Goal: Task Accomplishment & Management: Manage account settings

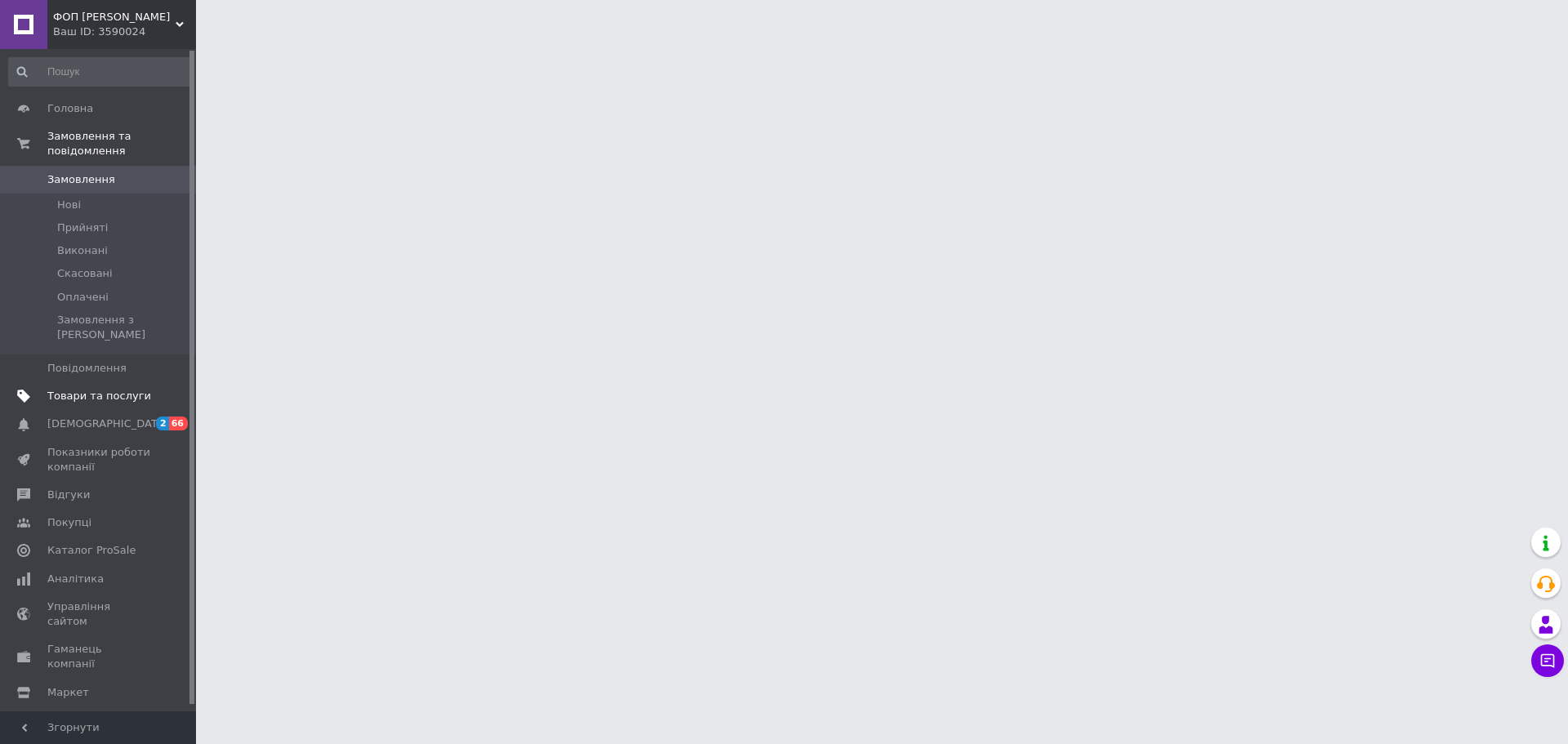
click at [113, 389] on span "Товари та послуги" at bounding box center [100, 396] width 104 height 15
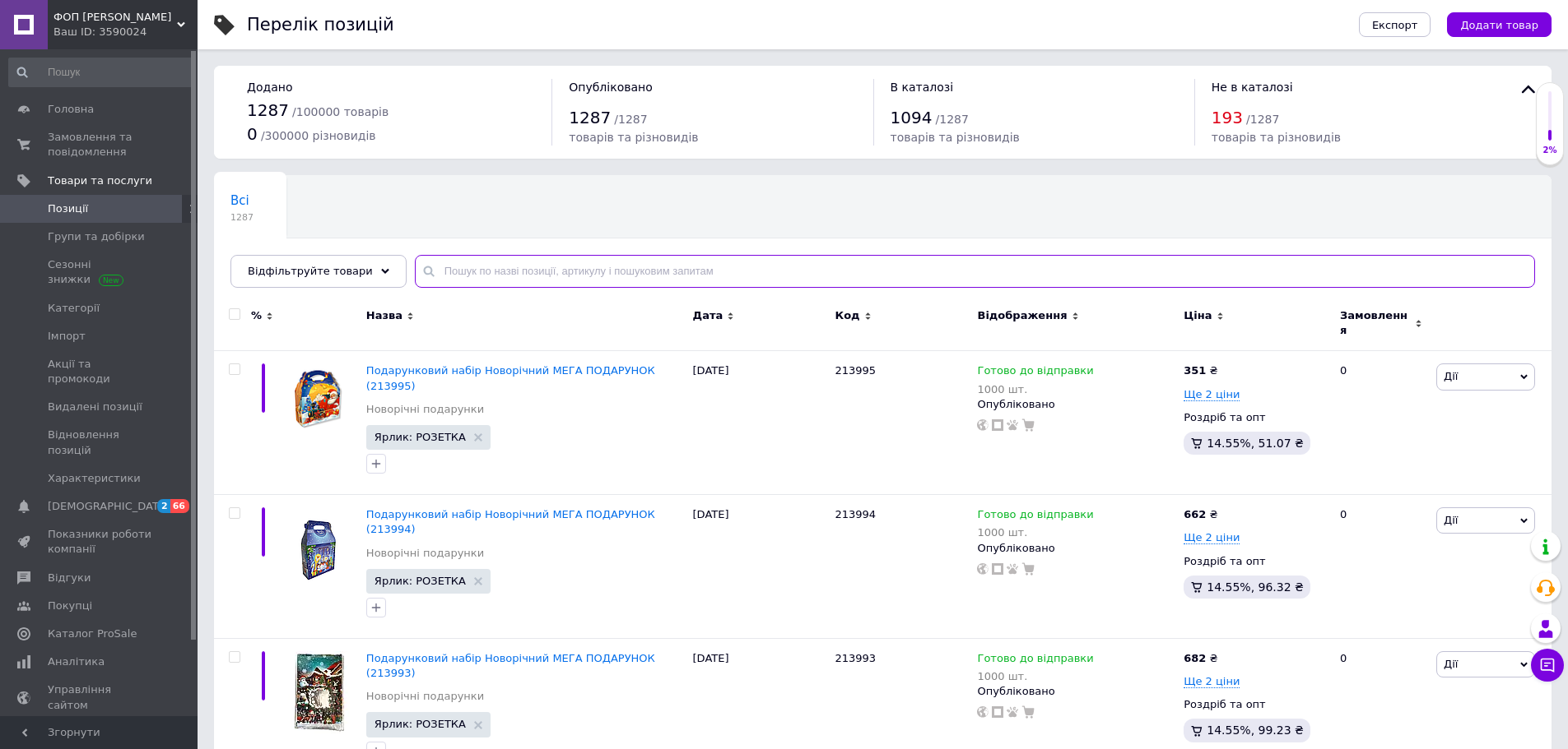
click at [478, 275] on input "text" at bounding box center [975, 271] width 1121 height 33
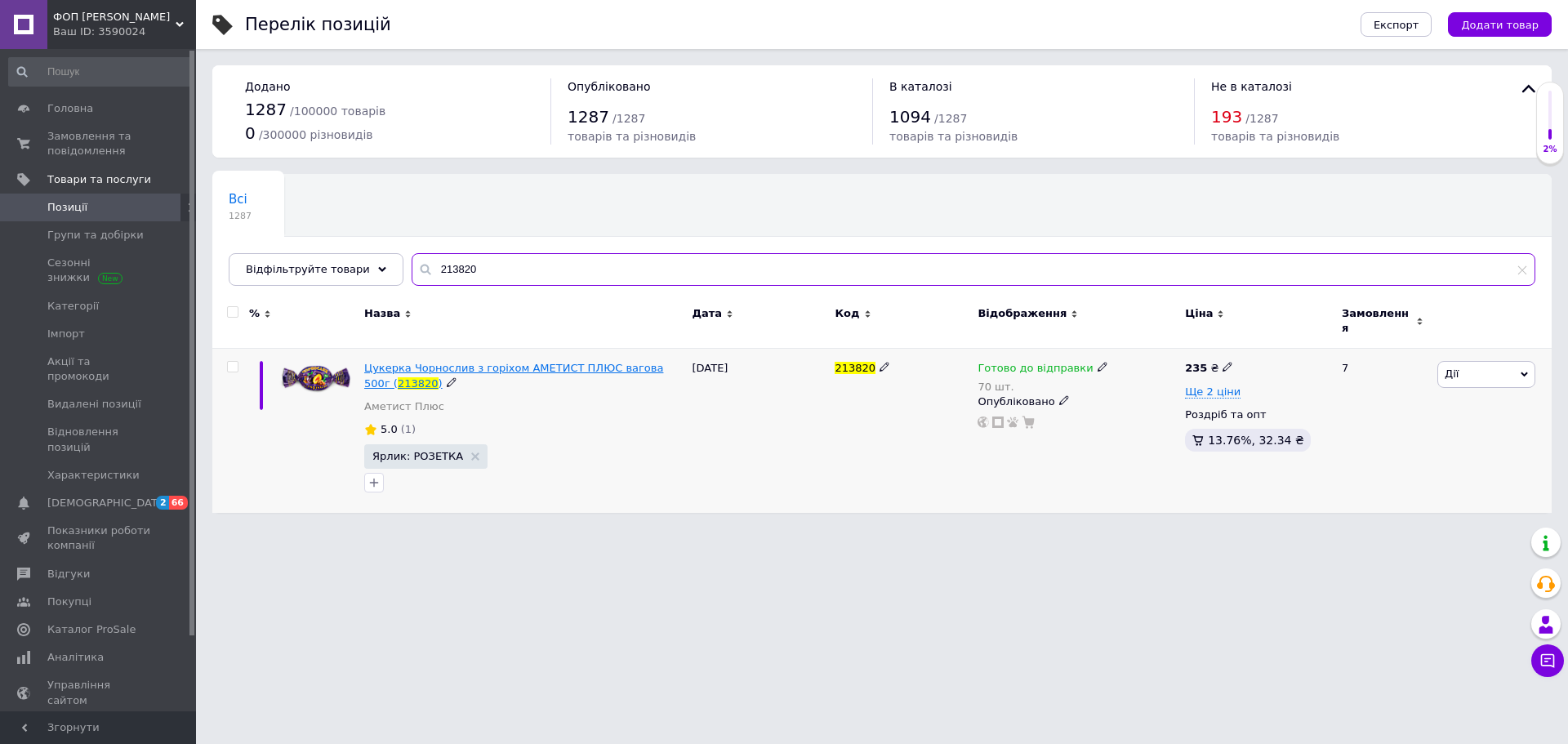
type input "213820"
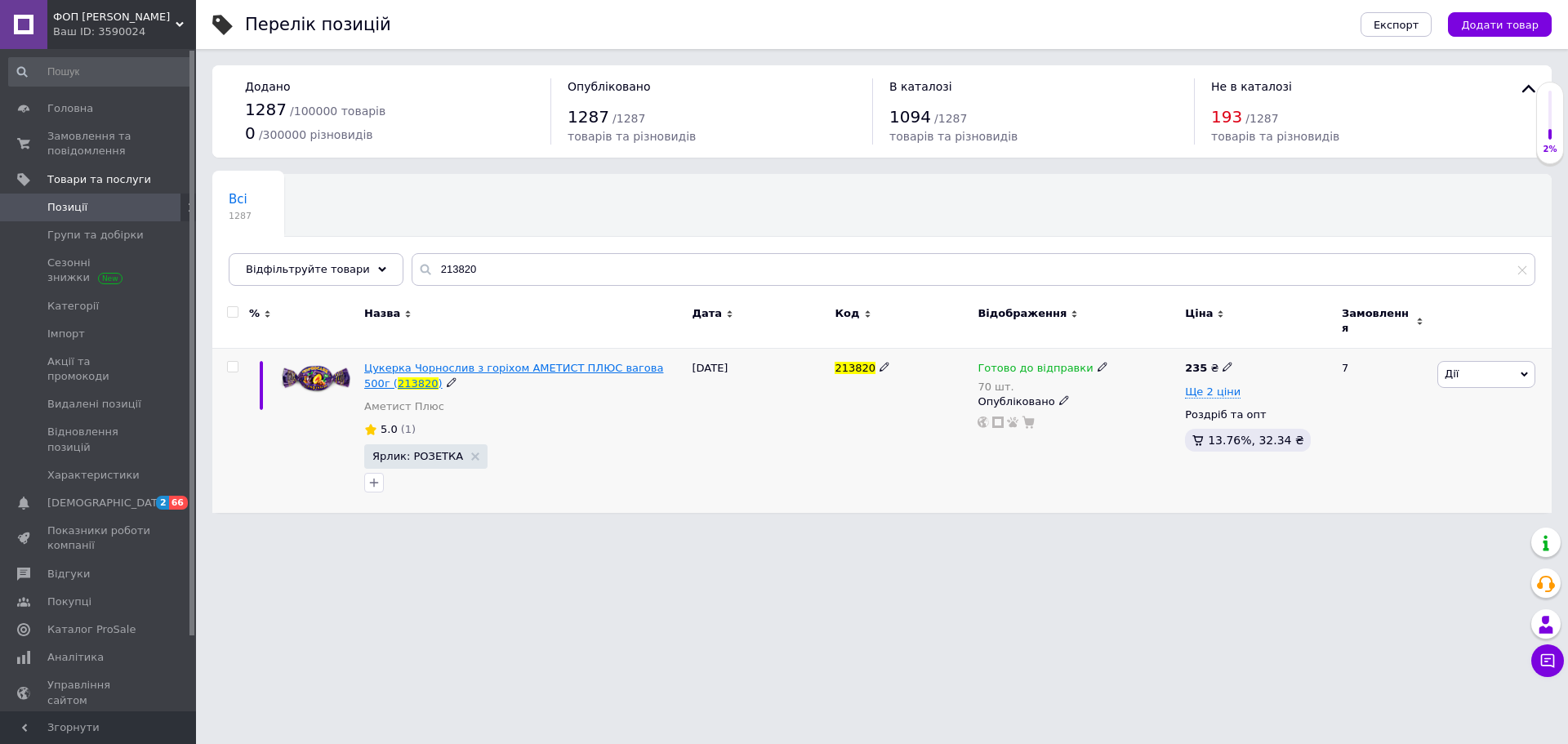
click at [469, 362] on span "Цукерка Чорнослив з горіхом АМЕТИСТ ПЛЮС вагова 500г (" at bounding box center [513, 375] width 299 height 27
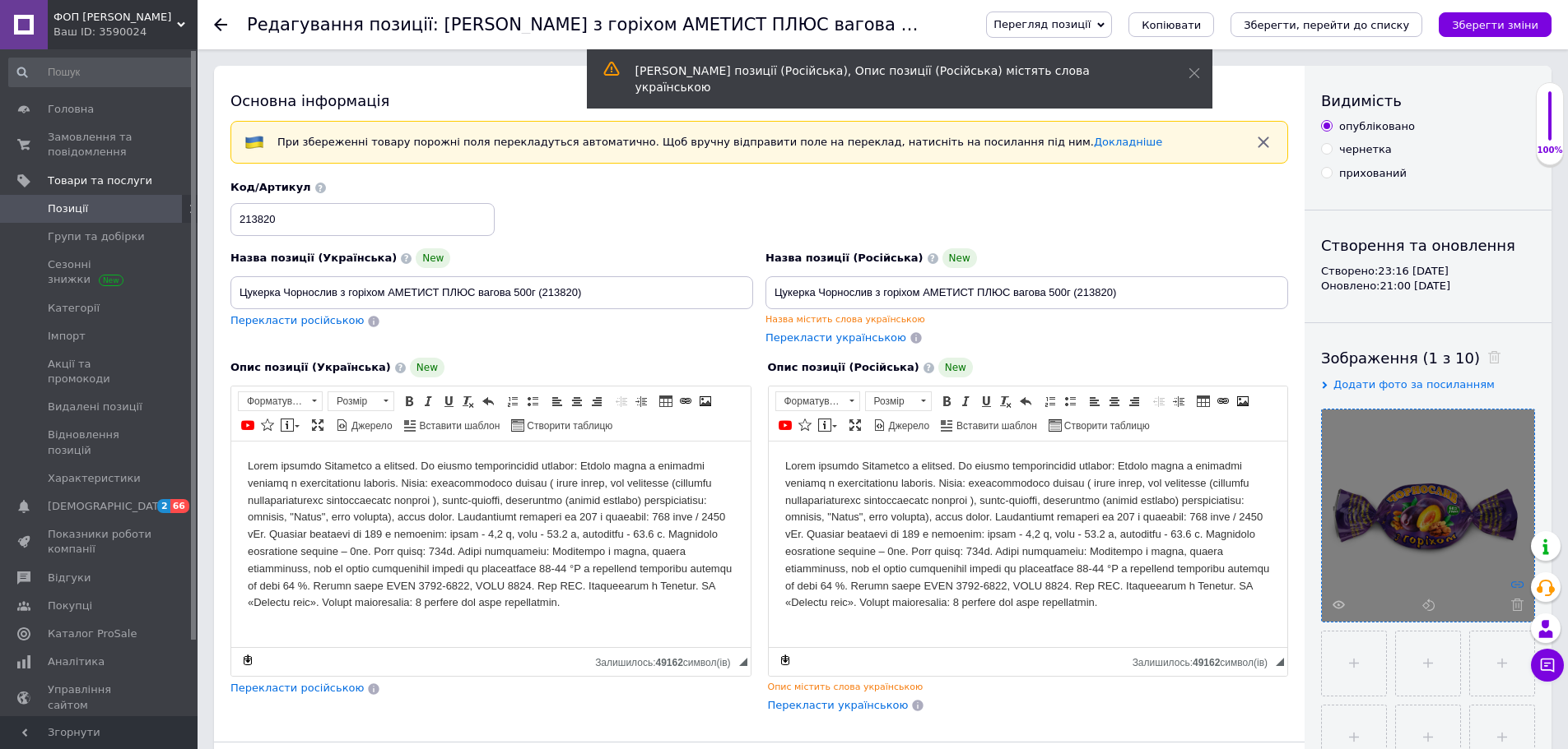
click at [1516, 585] on use at bounding box center [1517, 585] width 12 height 7
checkbox input "true"
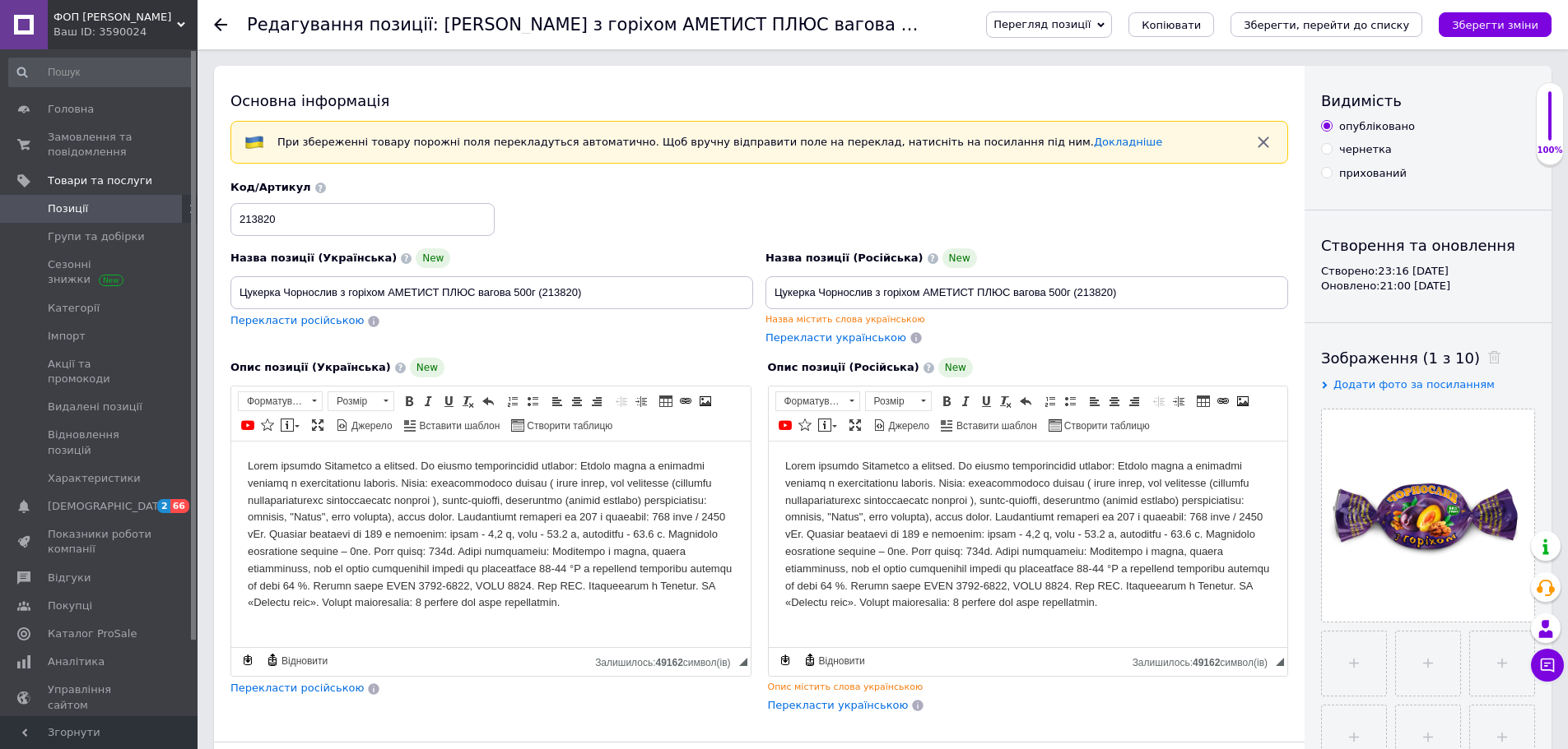
click at [73, 205] on span "Позиції" at bounding box center [68, 209] width 40 height 15
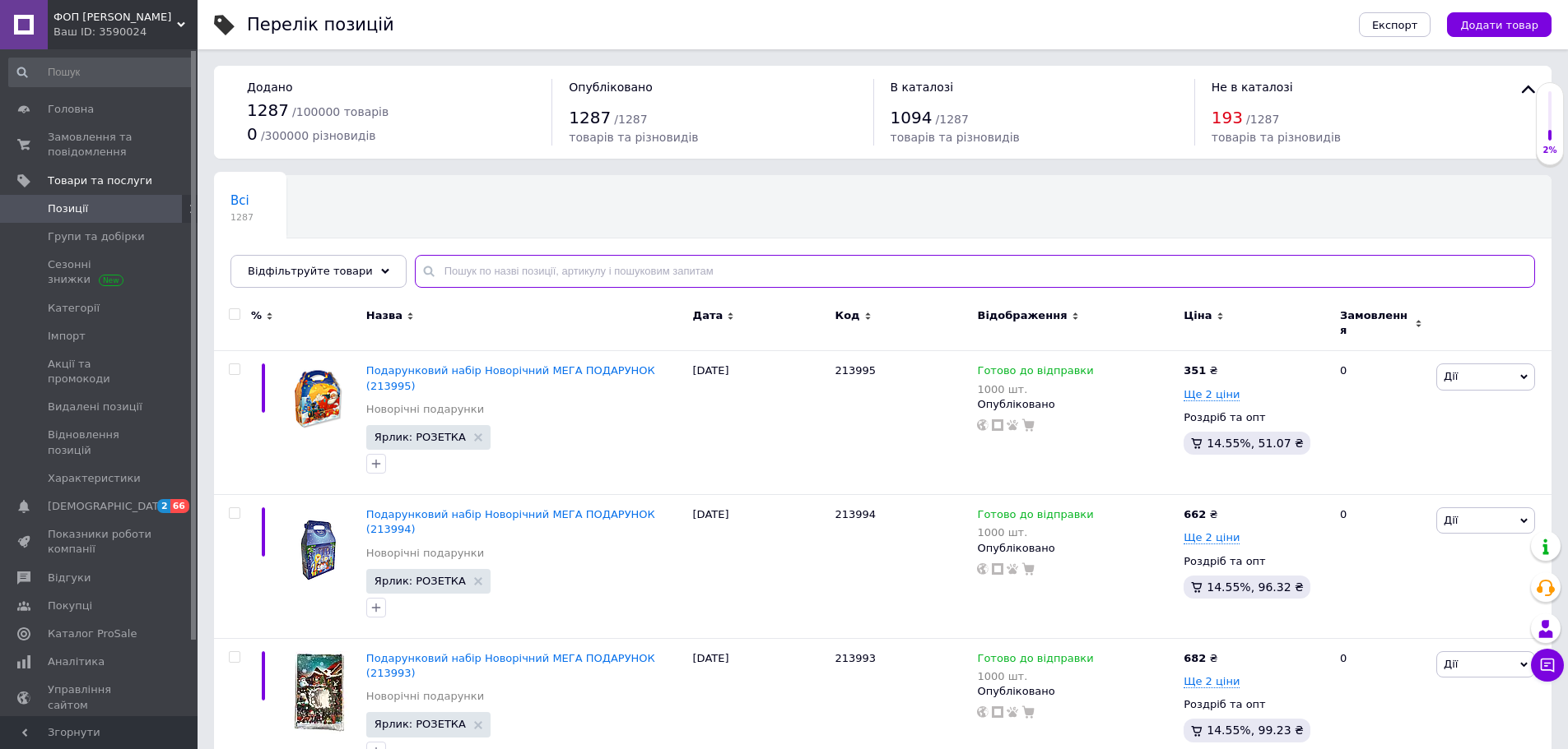
click at [464, 280] on input "text" at bounding box center [975, 271] width 1121 height 33
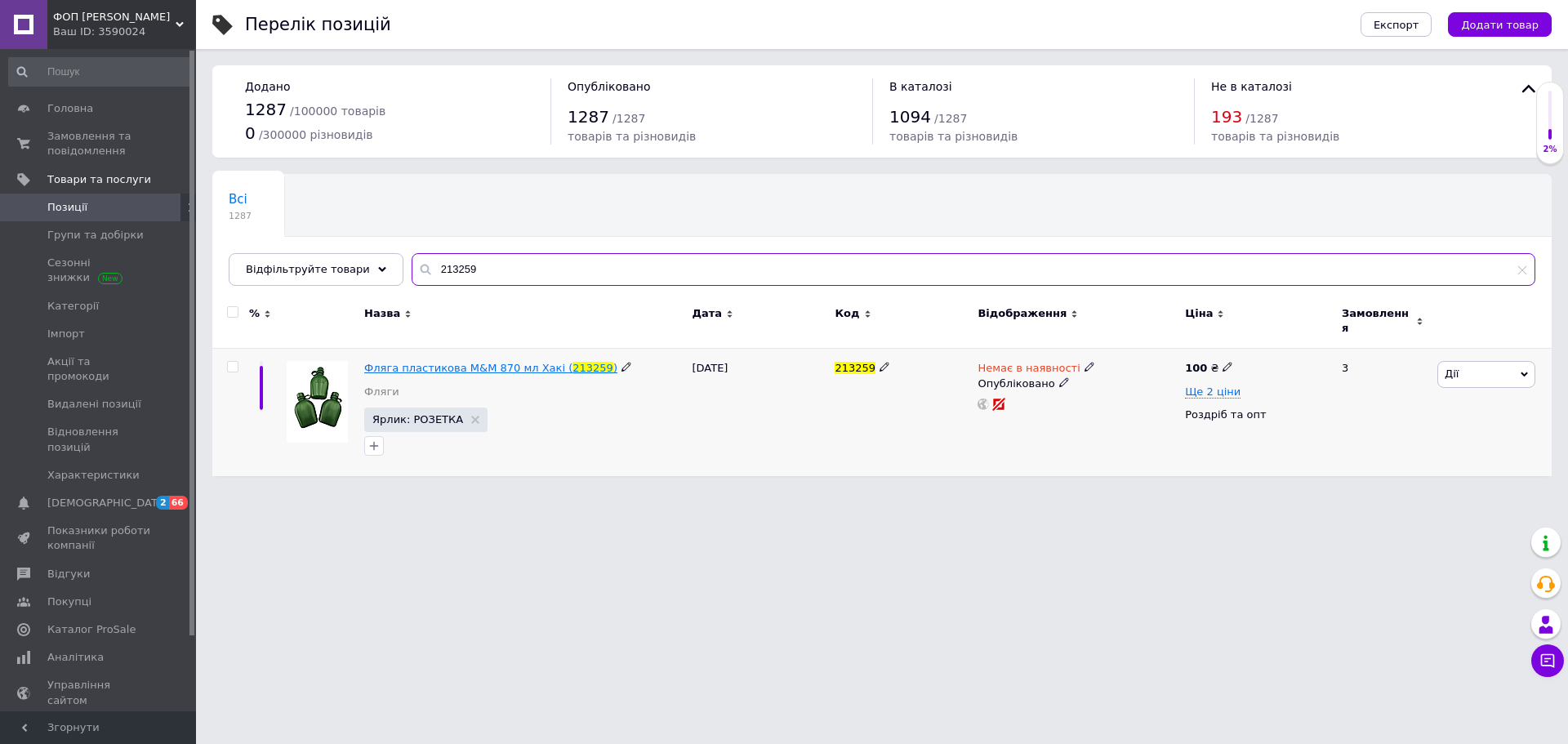
type input "213259"
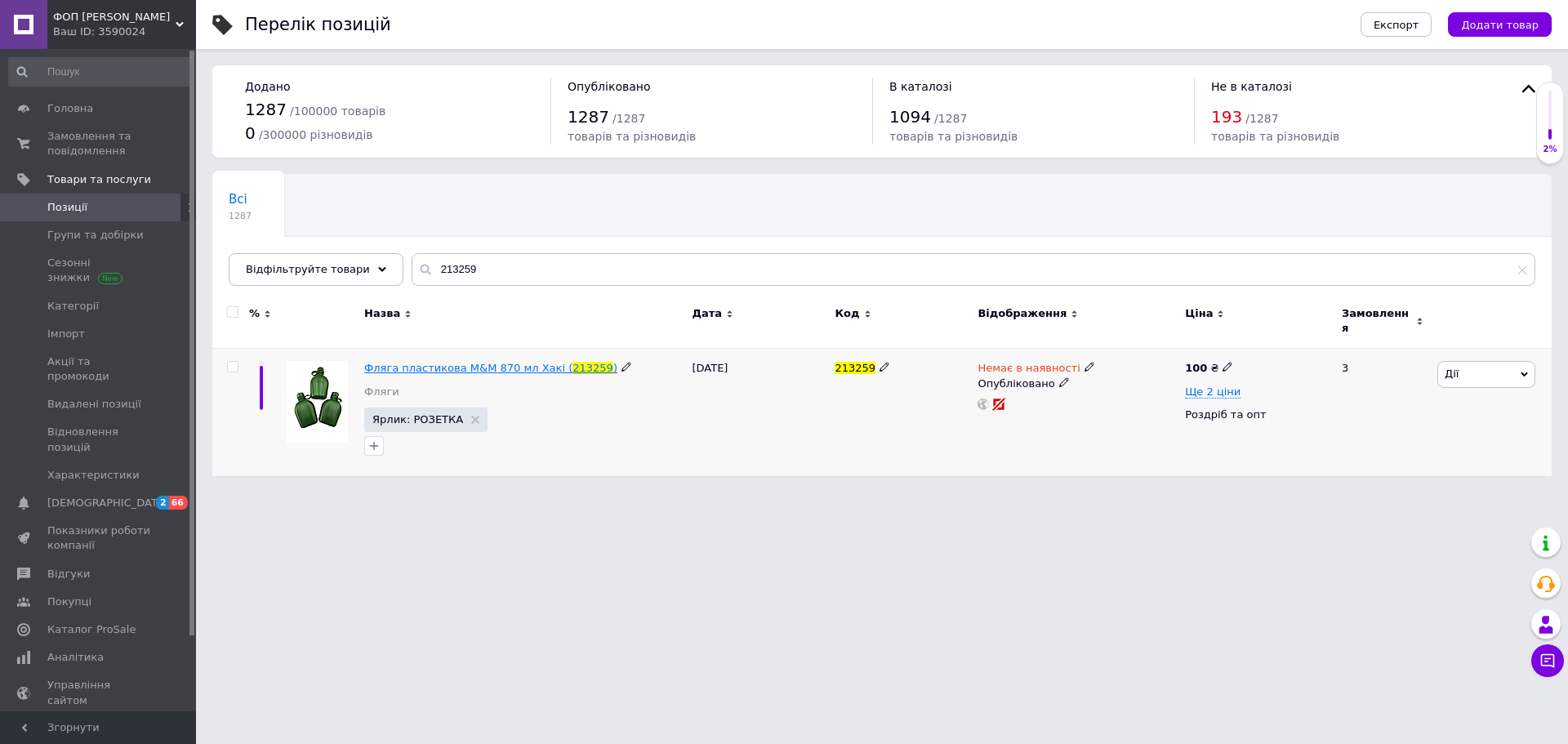
click at [485, 362] on span "Фляга пластикова M&M 870 мл Хакі (" at bounding box center [468, 368] width 208 height 12
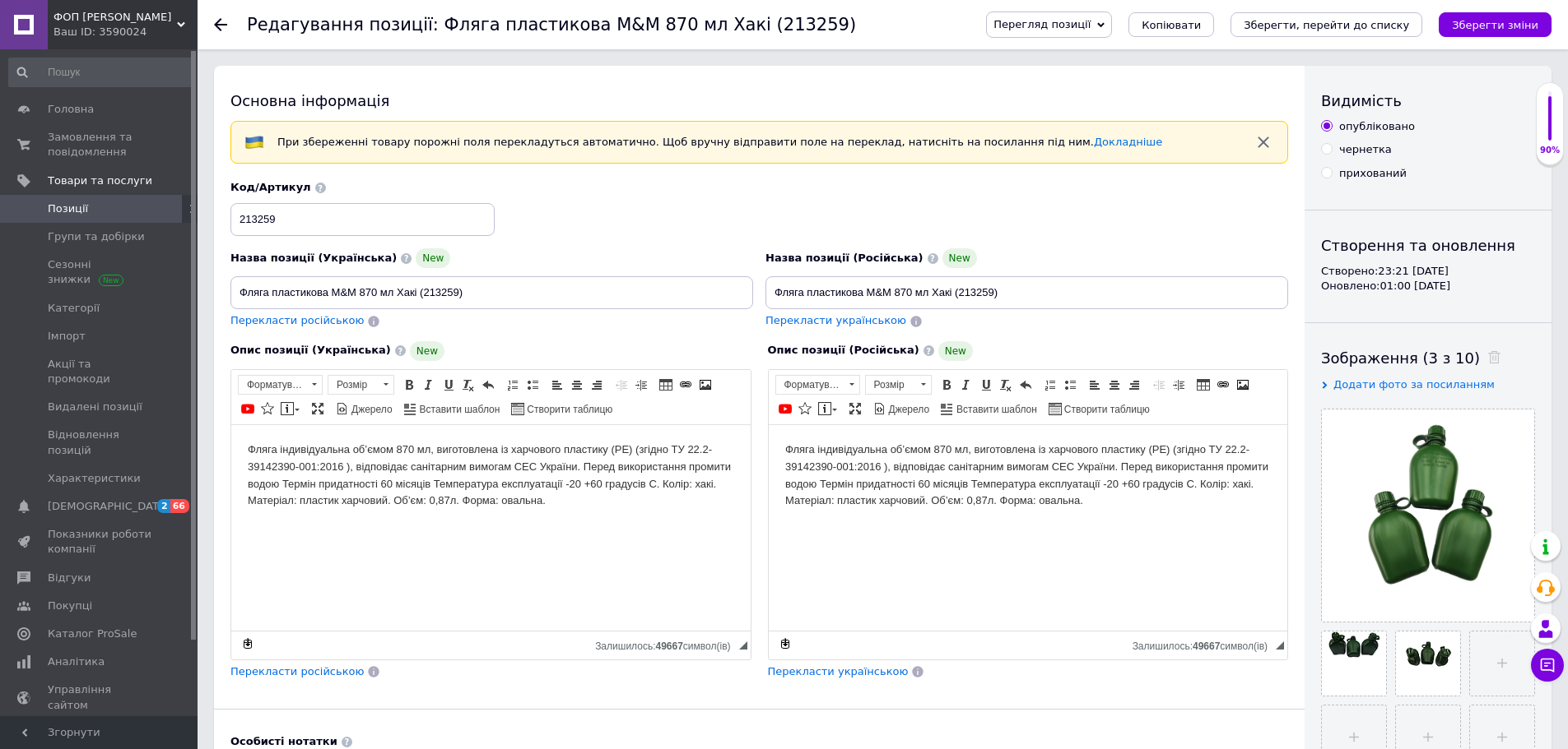
checkbox input "true"
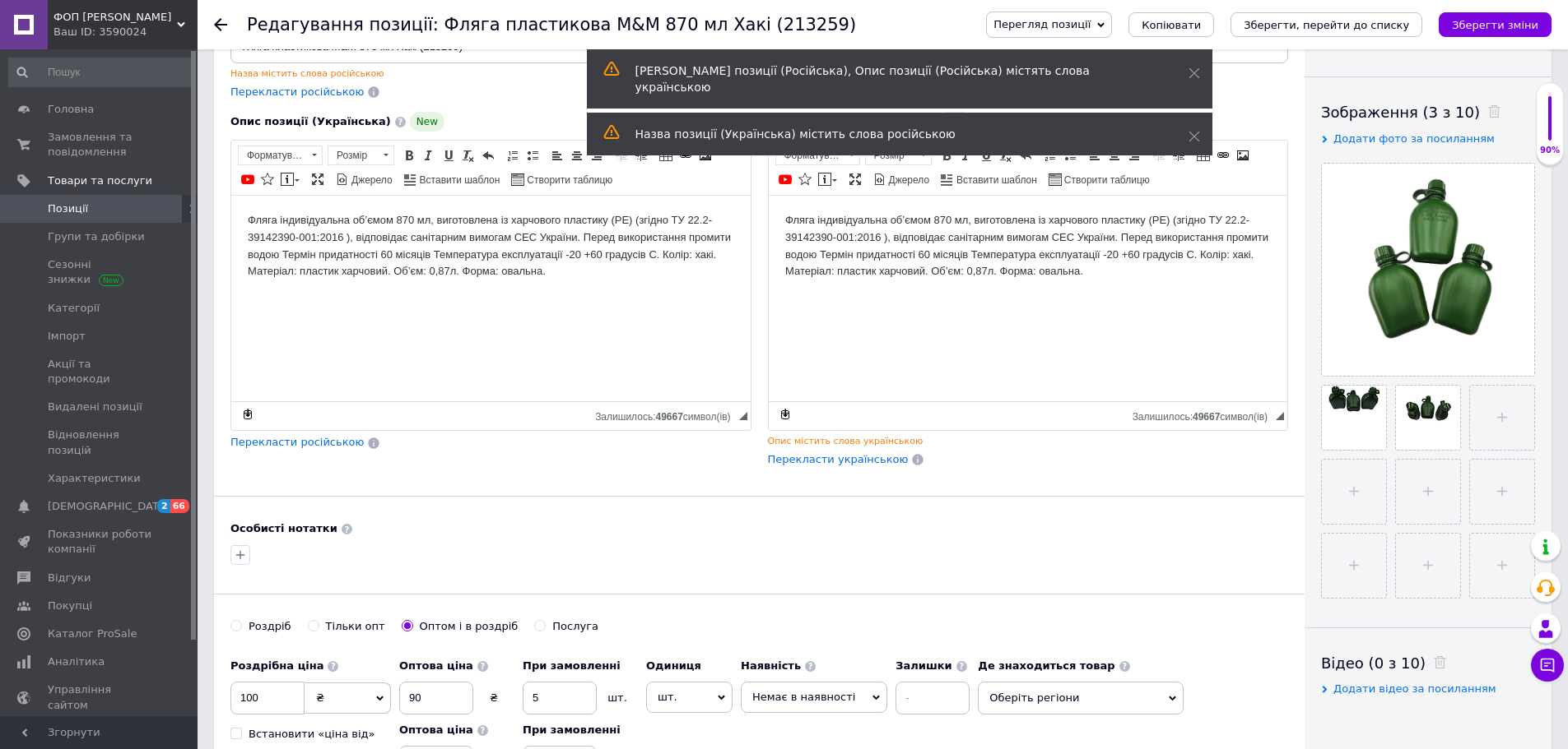
scroll to position [247, 0]
click at [224, 25] on use at bounding box center [220, 24] width 13 height 13
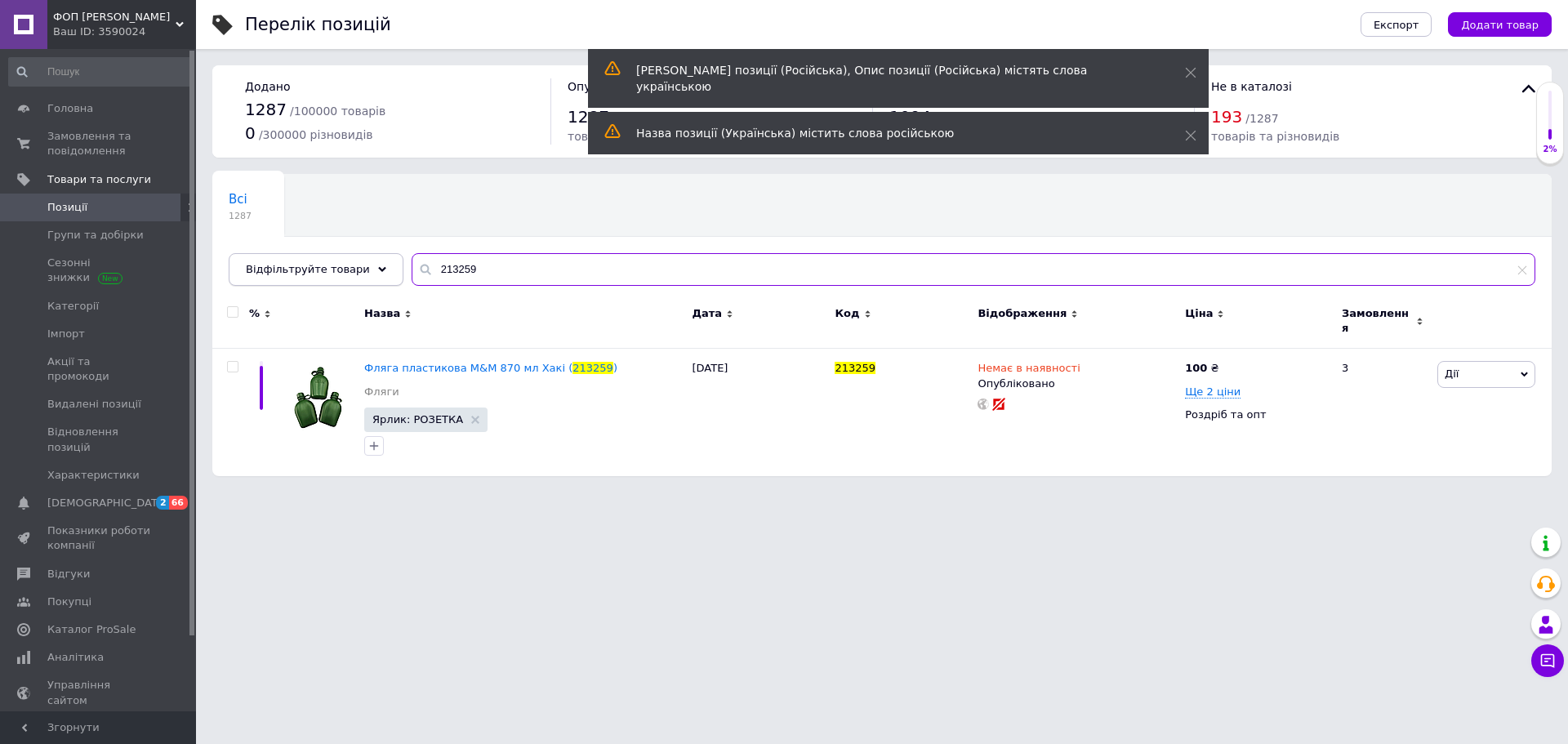
drag, startPoint x: 469, startPoint y: 264, endPoint x: 357, endPoint y: 264, distance: 112.0
click at [348, 264] on div "Відфільтруйте товари 213259" at bounding box center [882, 270] width 1307 height 33
click at [355, 266] on div "Відфільтруйте товари" at bounding box center [316, 270] width 175 height 33
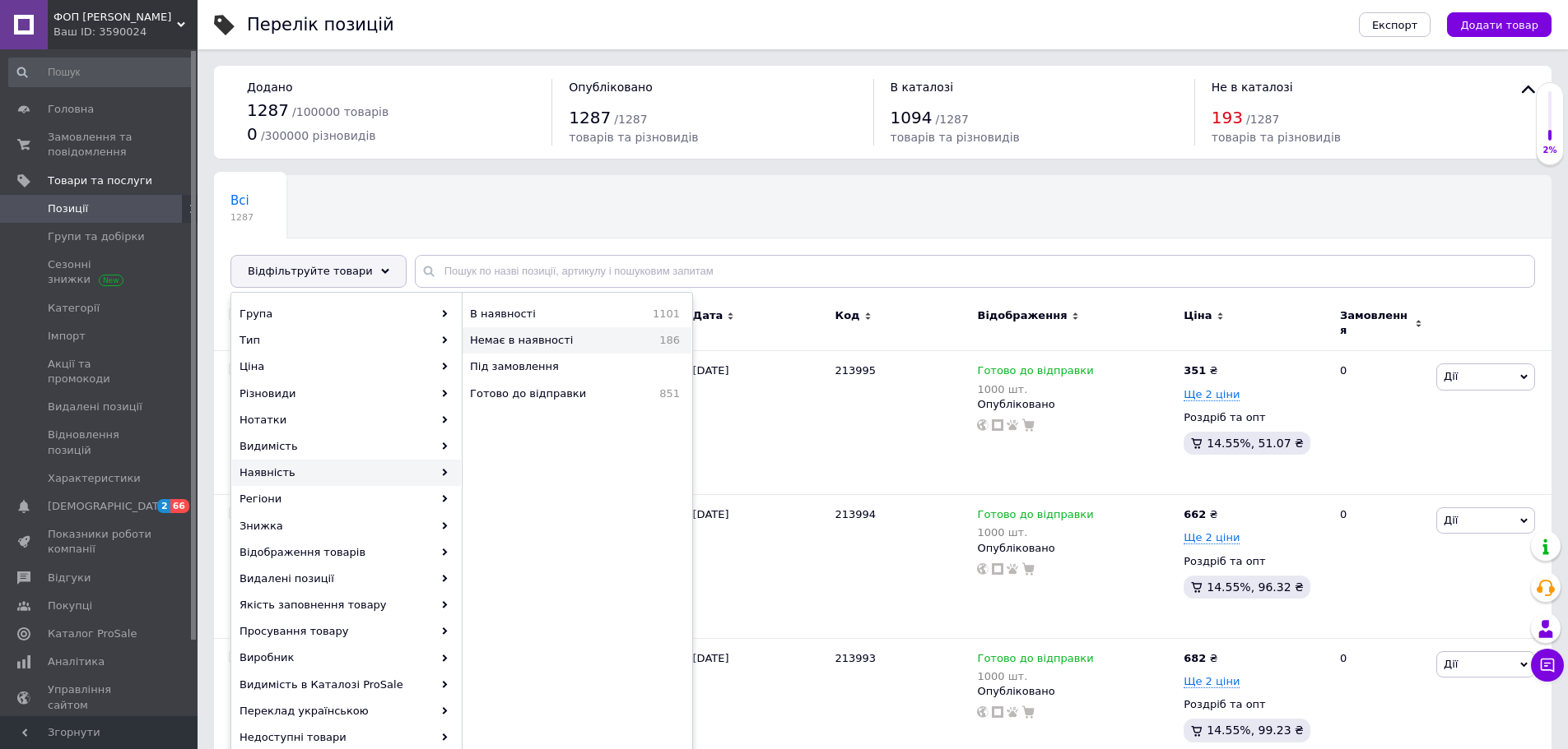
click at [570, 348] on span "Немає в наявності" at bounding box center [552, 340] width 164 height 15
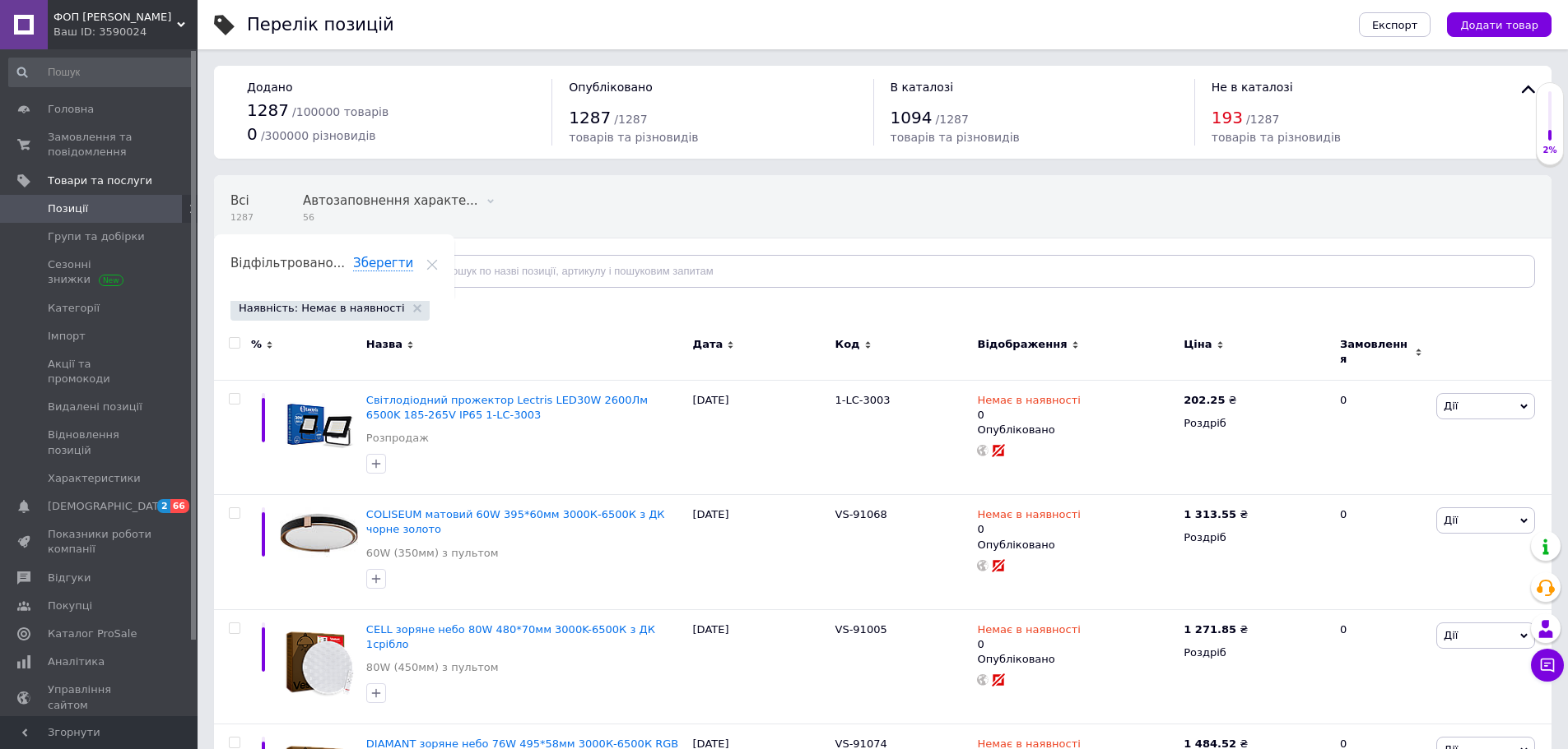
click at [359, 282] on div "Відфільтруйте товари" at bounding box center [319, 271] width 176 height 33
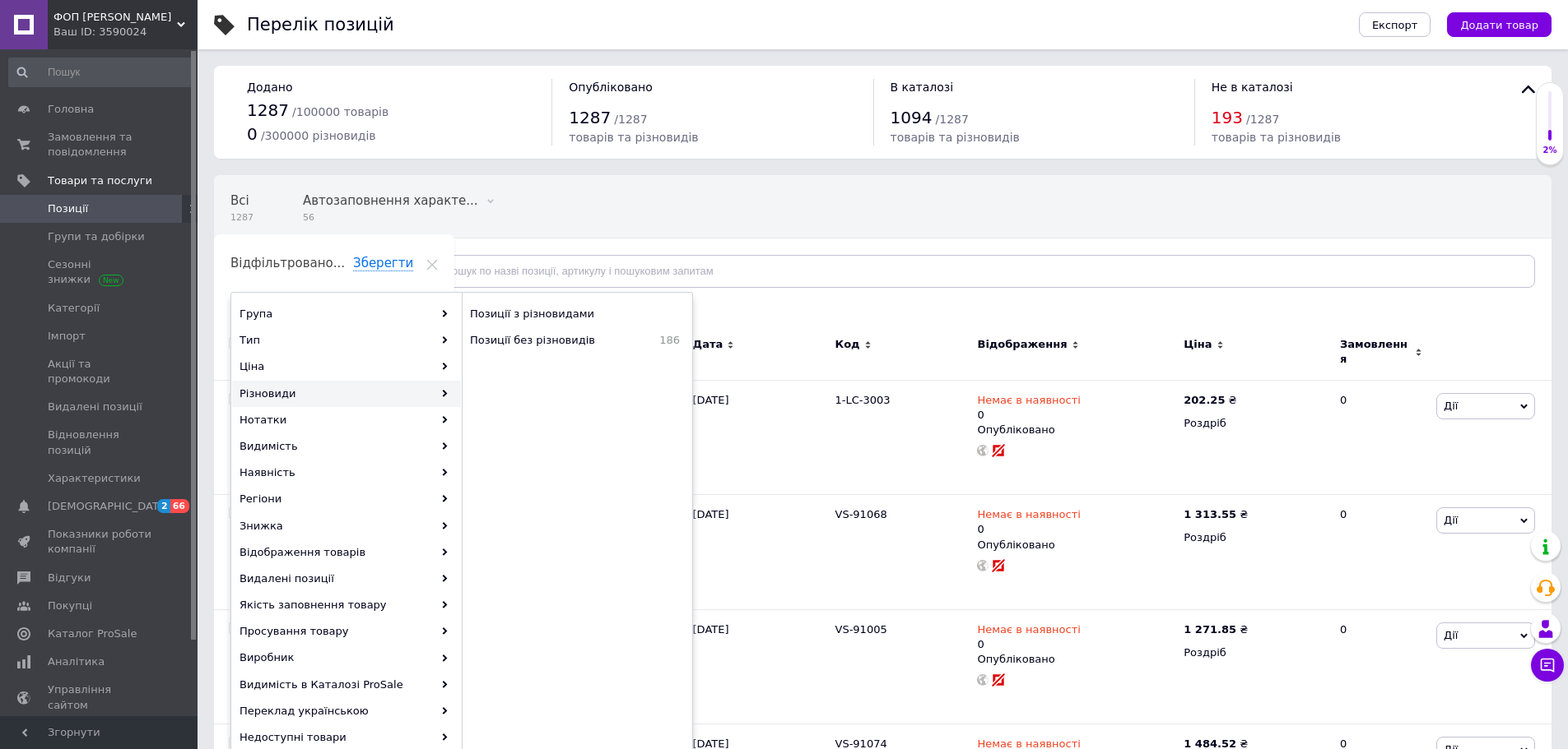
click at [854, 203] on div "Всі 1287 Автозаповнення характе... 56 Видалити Редагувати Ok Відфільтровано... …" at bounding box center [882, 239] width 1337 height 135
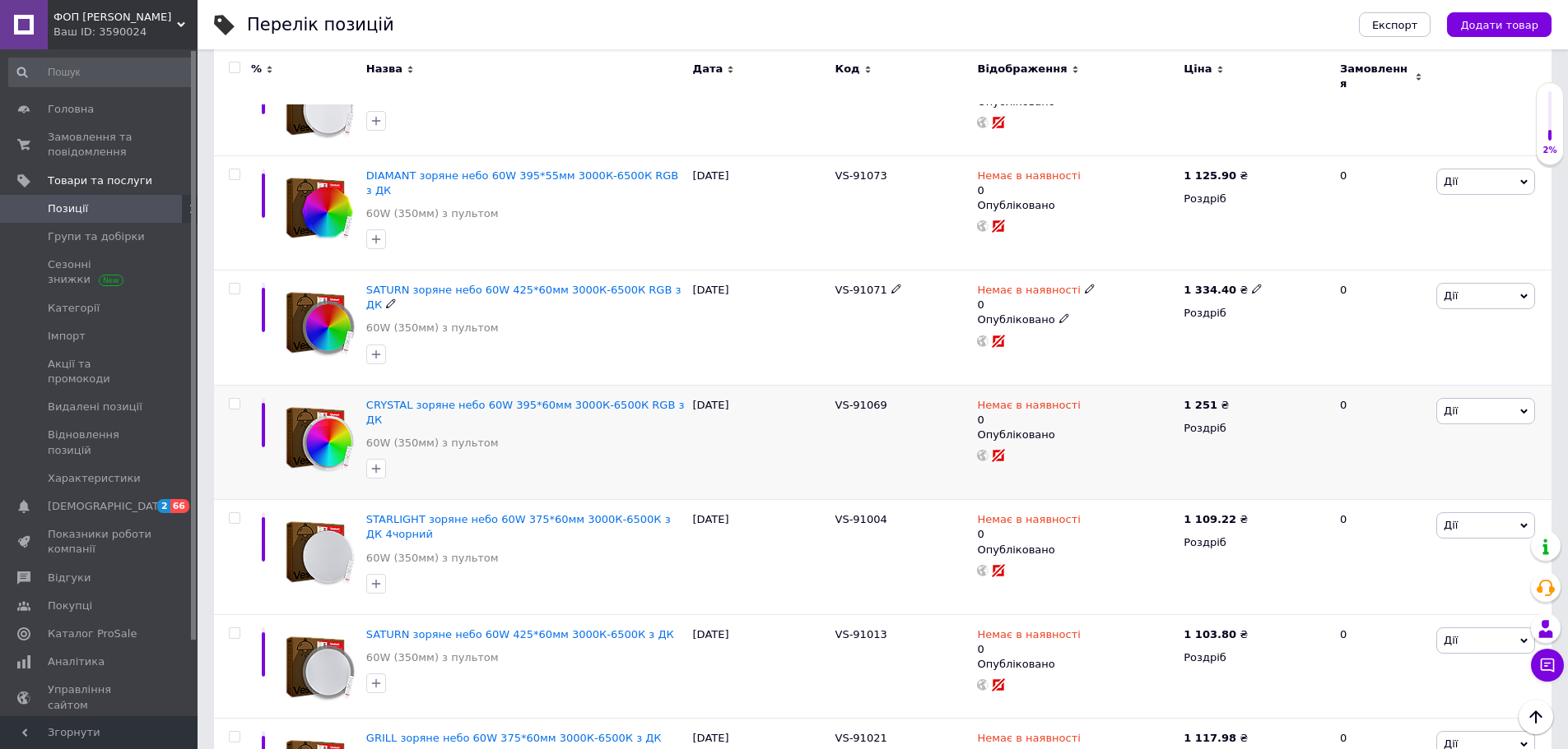
scroll to position [1793, 0]
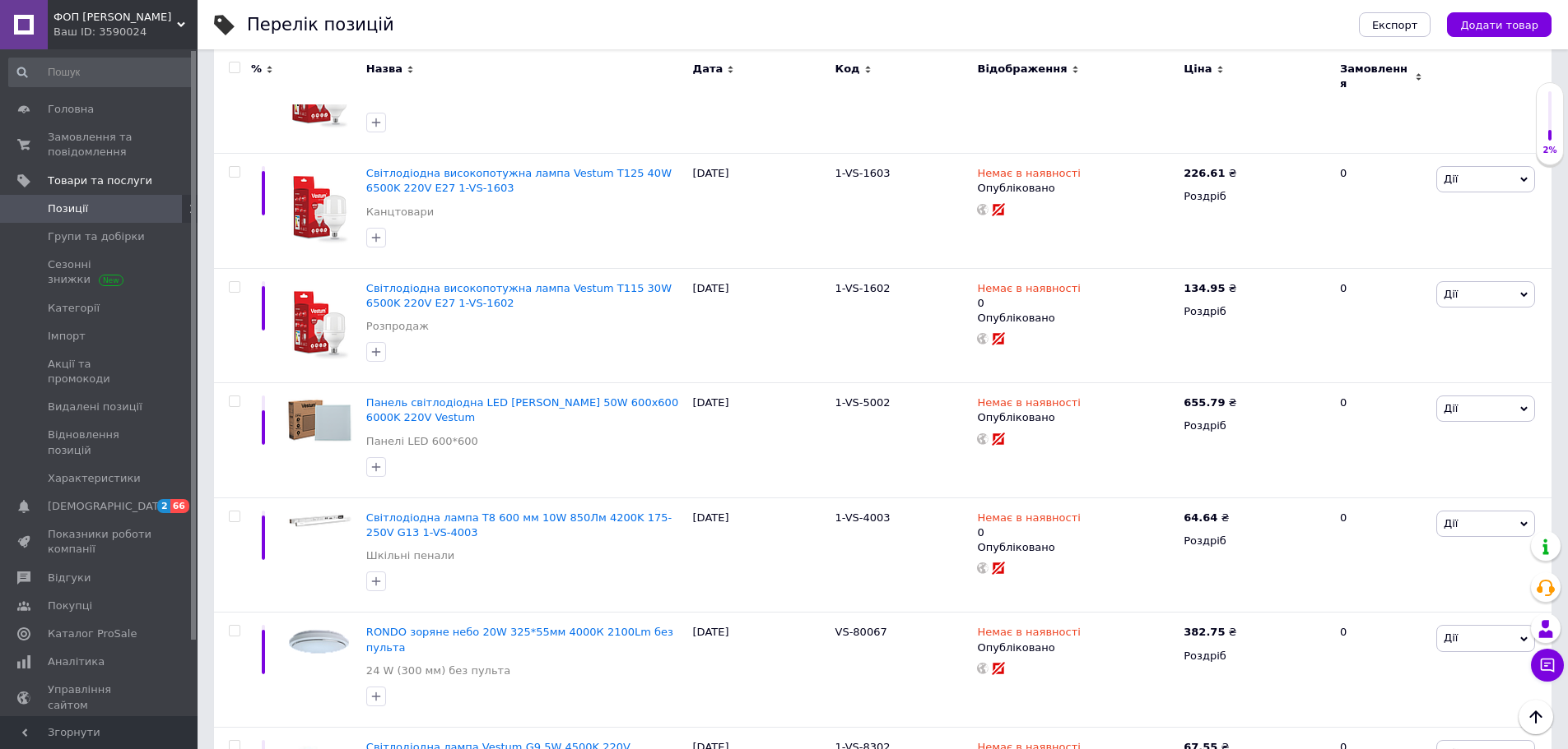
scroll to position [10504, 0]
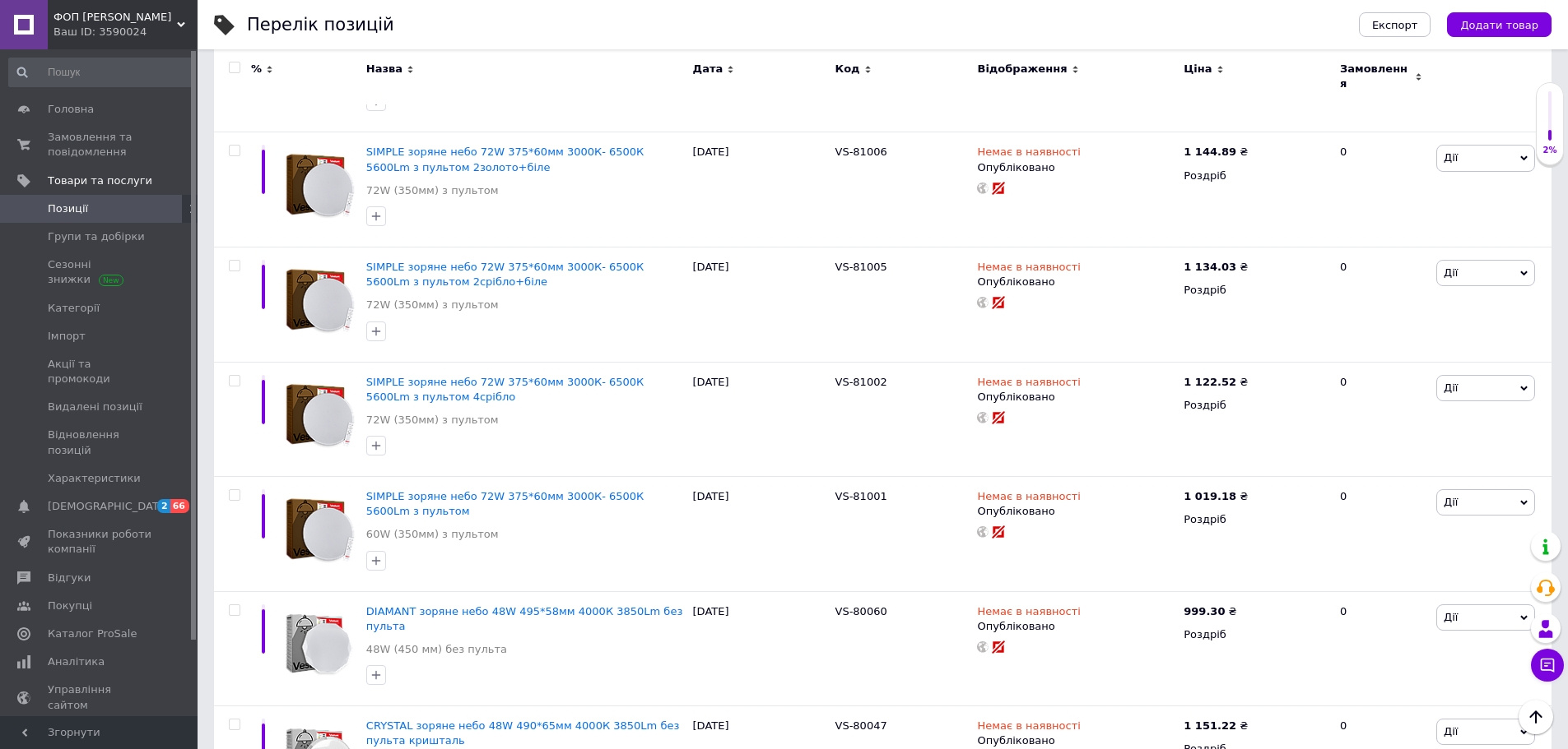
drag, startPoint x: 207, startPoint y: 107, endPoint x: 270, endPoint y: 623, distance: 519.8
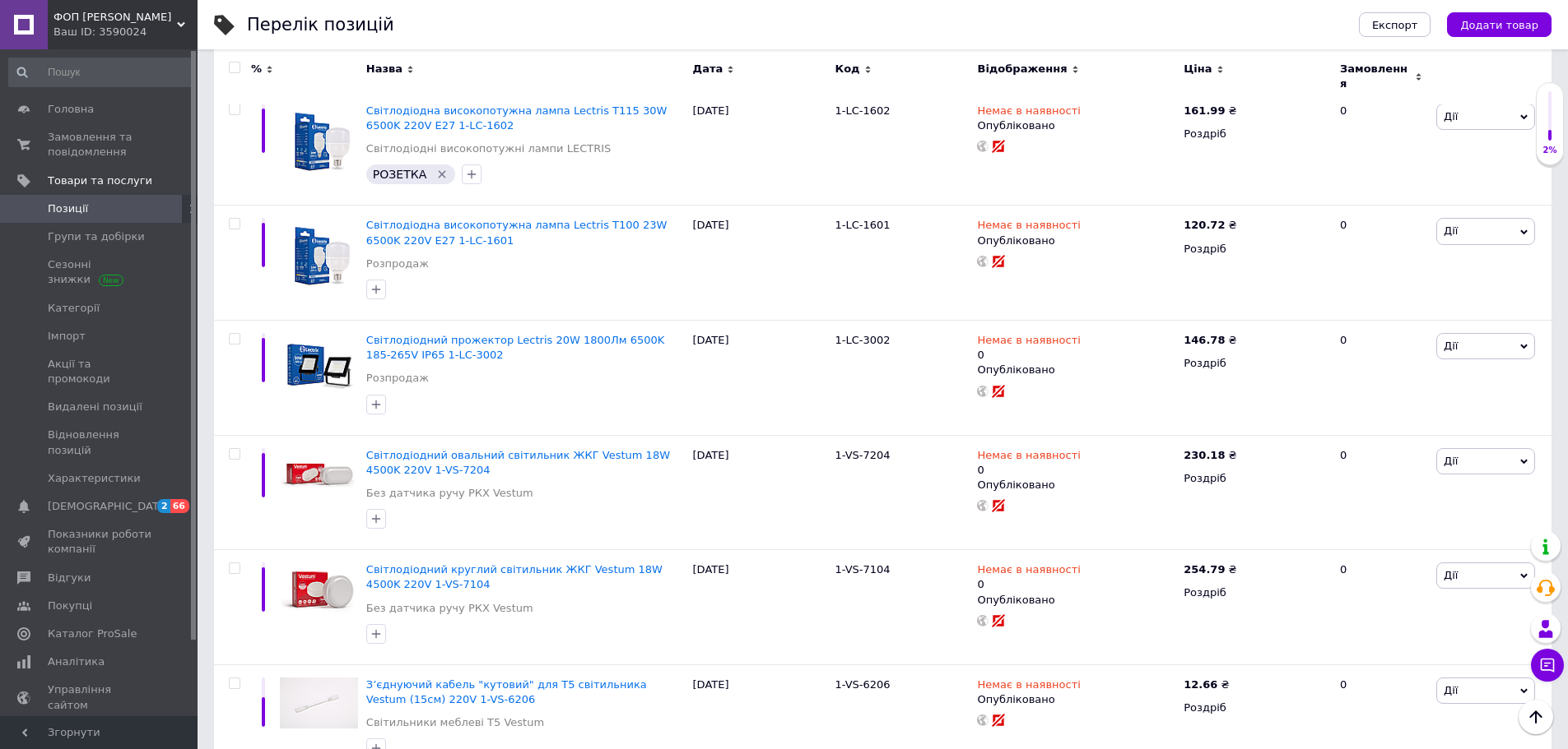
drag, startPoint x: 200, startPoint y: 434, endPoint x: 194, endPoint y: 388, distance: 46.4
